Goal: Download file/media

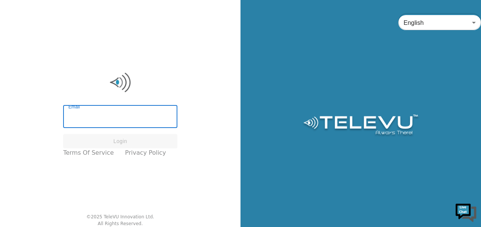
click at [95, 117] on input "Email" at bounding box center [120, 117] width 114 height 21
click at [94, 121] on input "Email" at bounding box center [120, 117] width 114 height 21
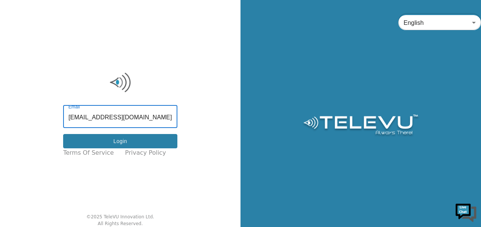
type input "[EMAIL_ADDRESS][DOMAIN_NAME]"
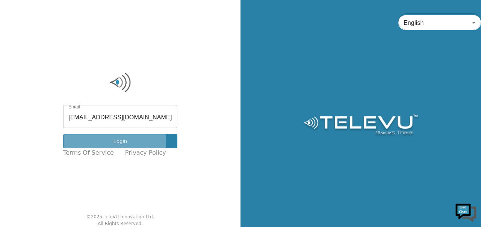
click at [117, 141] on button "Login" at bounding box center [120, 141] width 114 height 15
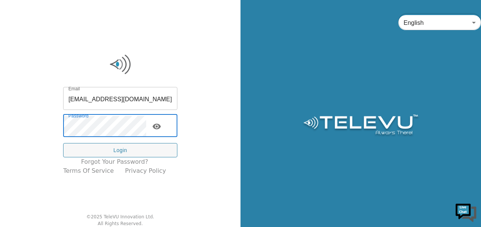
click at [161, 127] on icon "toggle password visibility" at bounding box center [156, 126] width 9 height 9
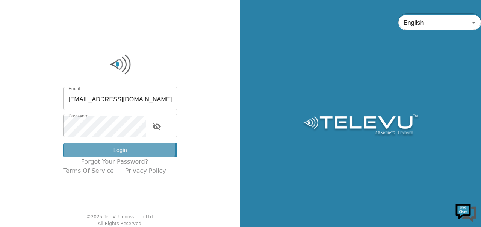
click at [125, 148] on button "Login" at bounding box center [120, 150] width 114 height 15
click at [116, 150] on button "Login" at bounding box center [120, 150] width 114 height 15
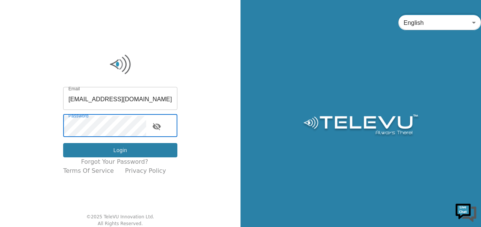
click at [115, 153] on button "Login" at bounding box center [120, 150] width 114 height 15
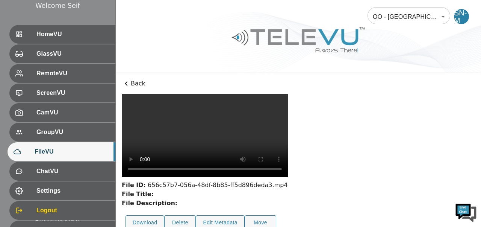
scroll to position [75, 0]
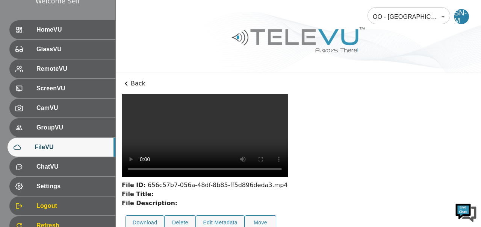
click at [144, 121] on video at bounding box center [205, 135] width 166 height 83
click at [144, 215] on button "Download" at bounding box center [144, 222] width 39 height 15
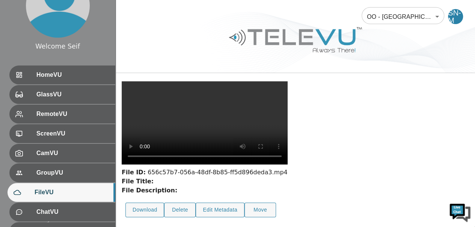
scroll to position [88, 0]
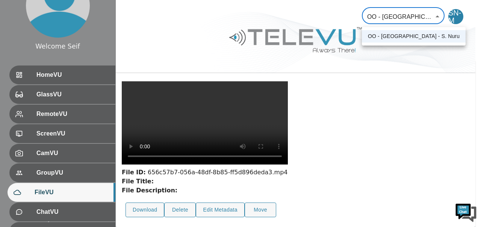
click at [437, 17] on body "Welcome Seif HomeVU GlassVU RemoteVU ScreenVU CamVU GroupVU FileVU ChatVU Setti…" at bounding box center [240, 106] width 481 height 239
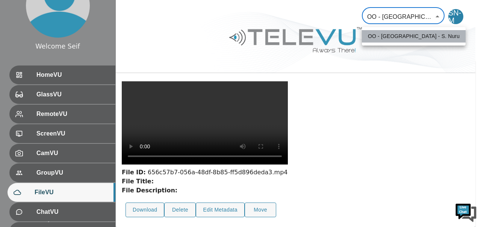
click at [418, 40] on li "OO - [GEOGRAPHIC_DATA] - S. Nuru" at bounding box center [414, 36] width 104 height 12
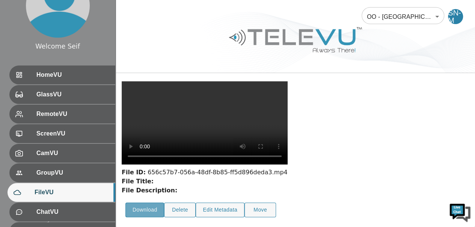
click at [148, 208] on button "Download" at bounding box center [144, 209] width 39 height 15
